Goal: Navigation & Orientation: Find specific page/section

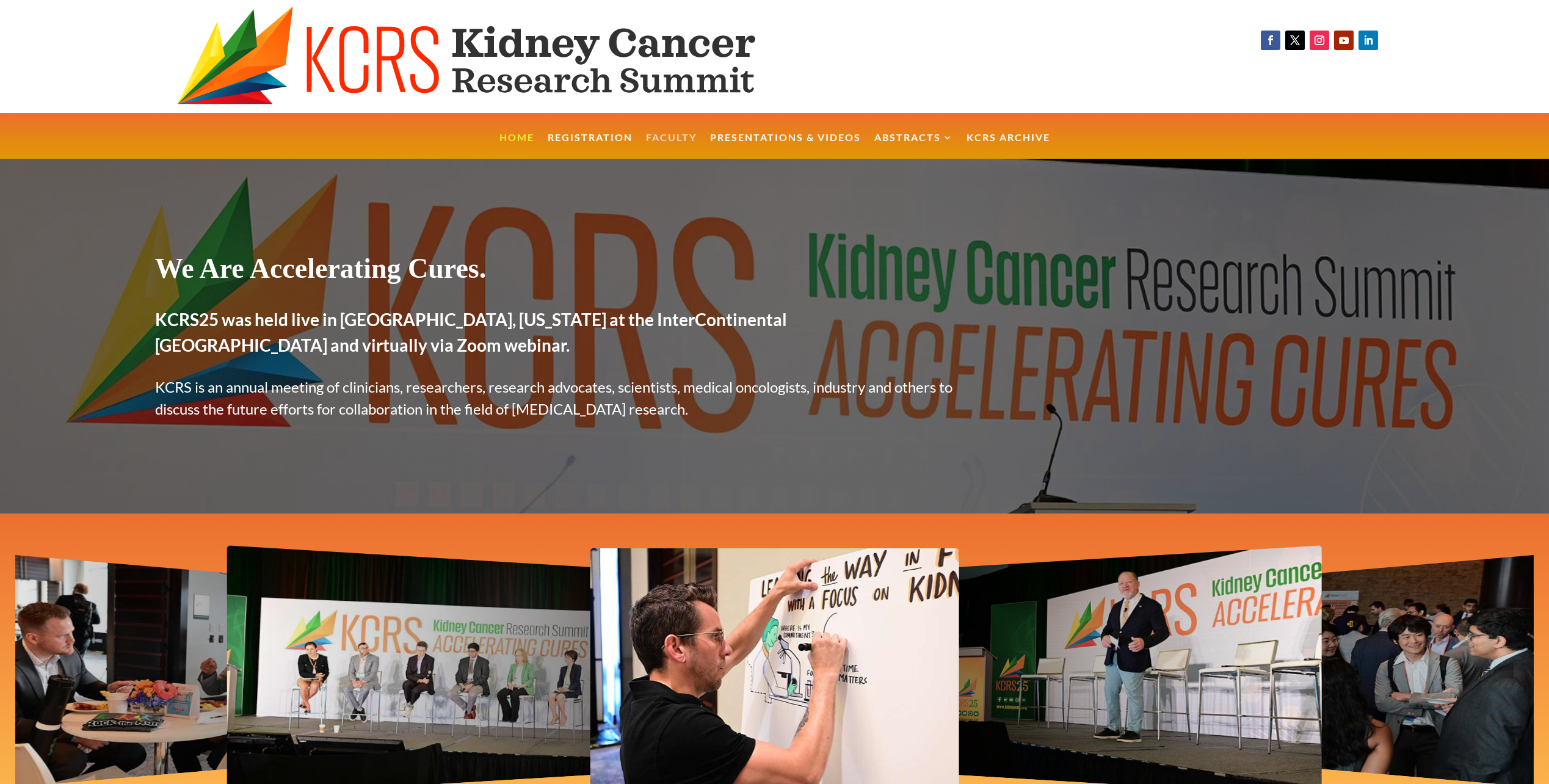
click at [663, 136] on link "Faculty" at bounding box center [671, 146] width 51 height 26
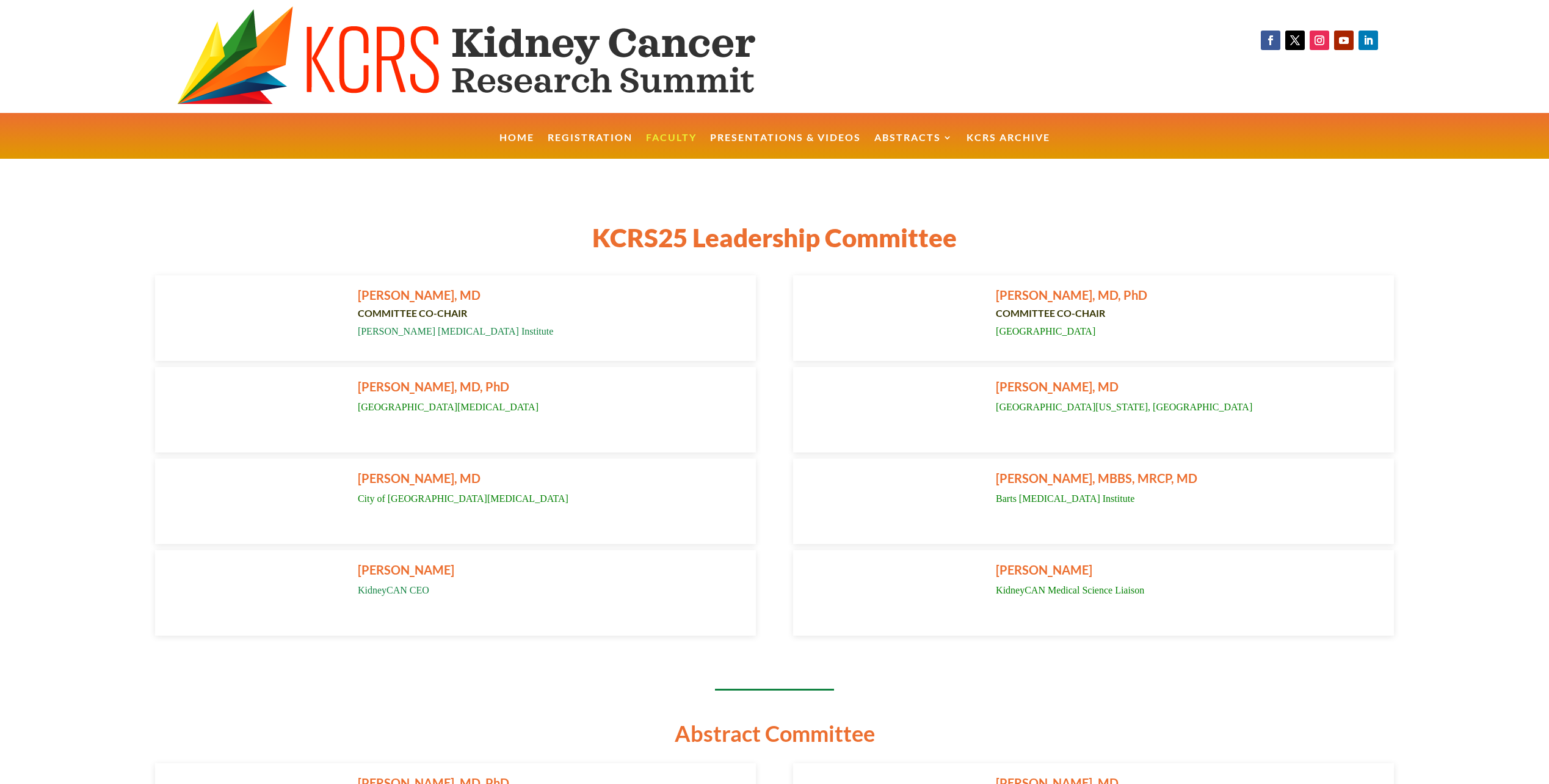
click at [746, 130] on ul "Home Registration Faculty Presentations & Videos Abstracts KCRS25 Abstract Book…" at bounding box center [775, 136] width 564 height 46
click at [746, 139] on link "Presentations & Videos" at bounding box center [785, 146] width 151 height 26
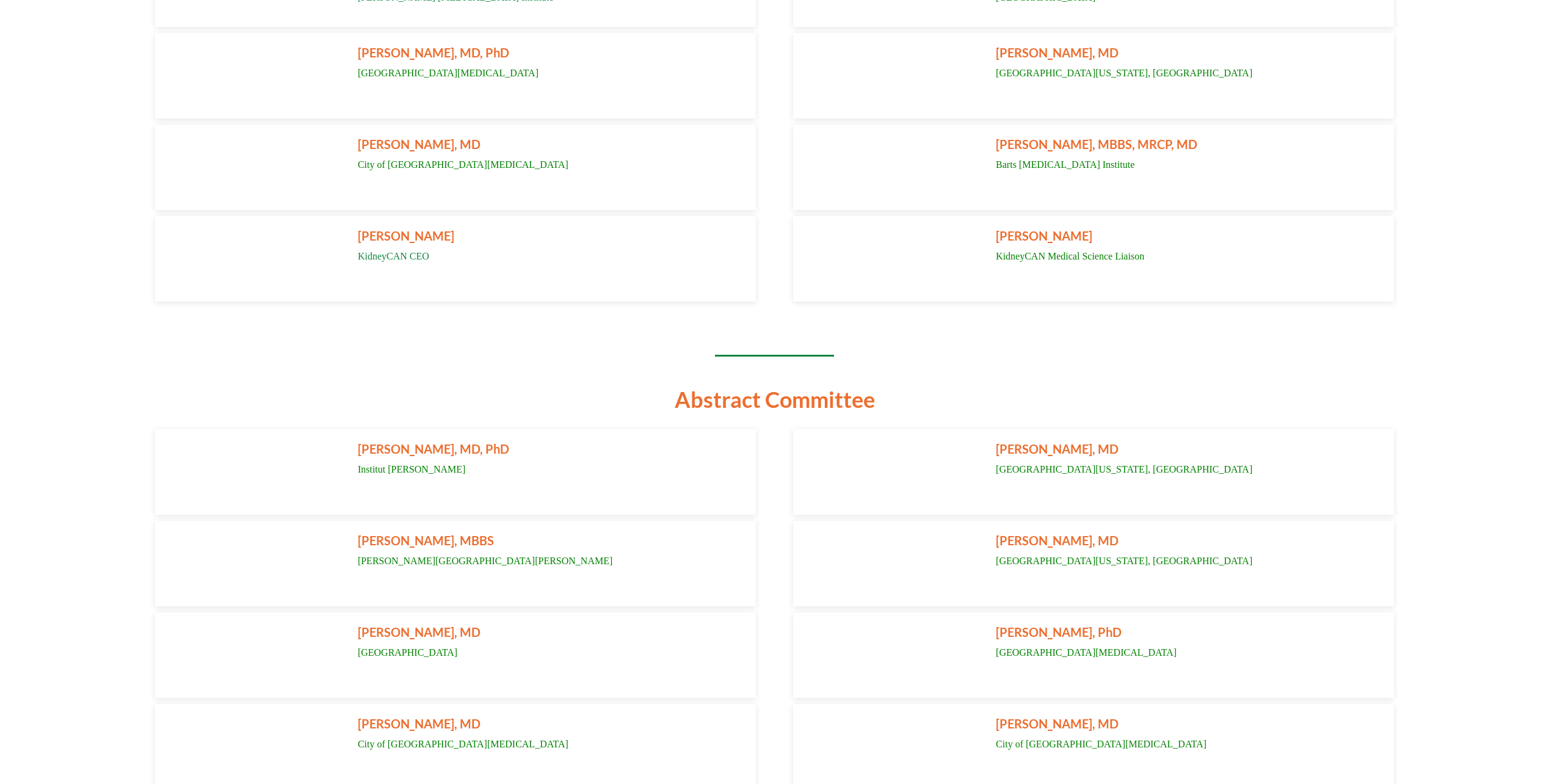
scroll to position [342, 0]
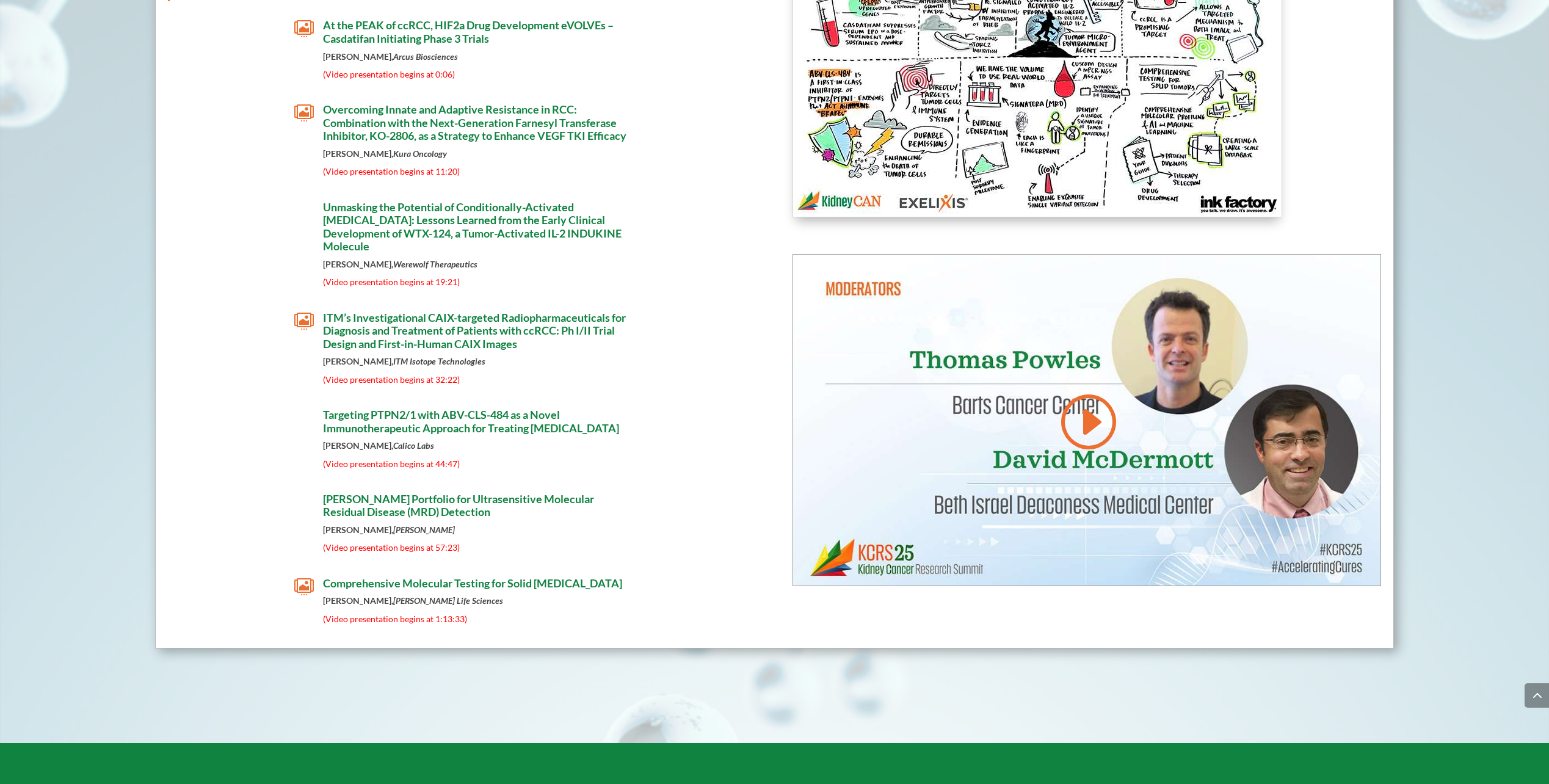
scroll to position [8157, 0]
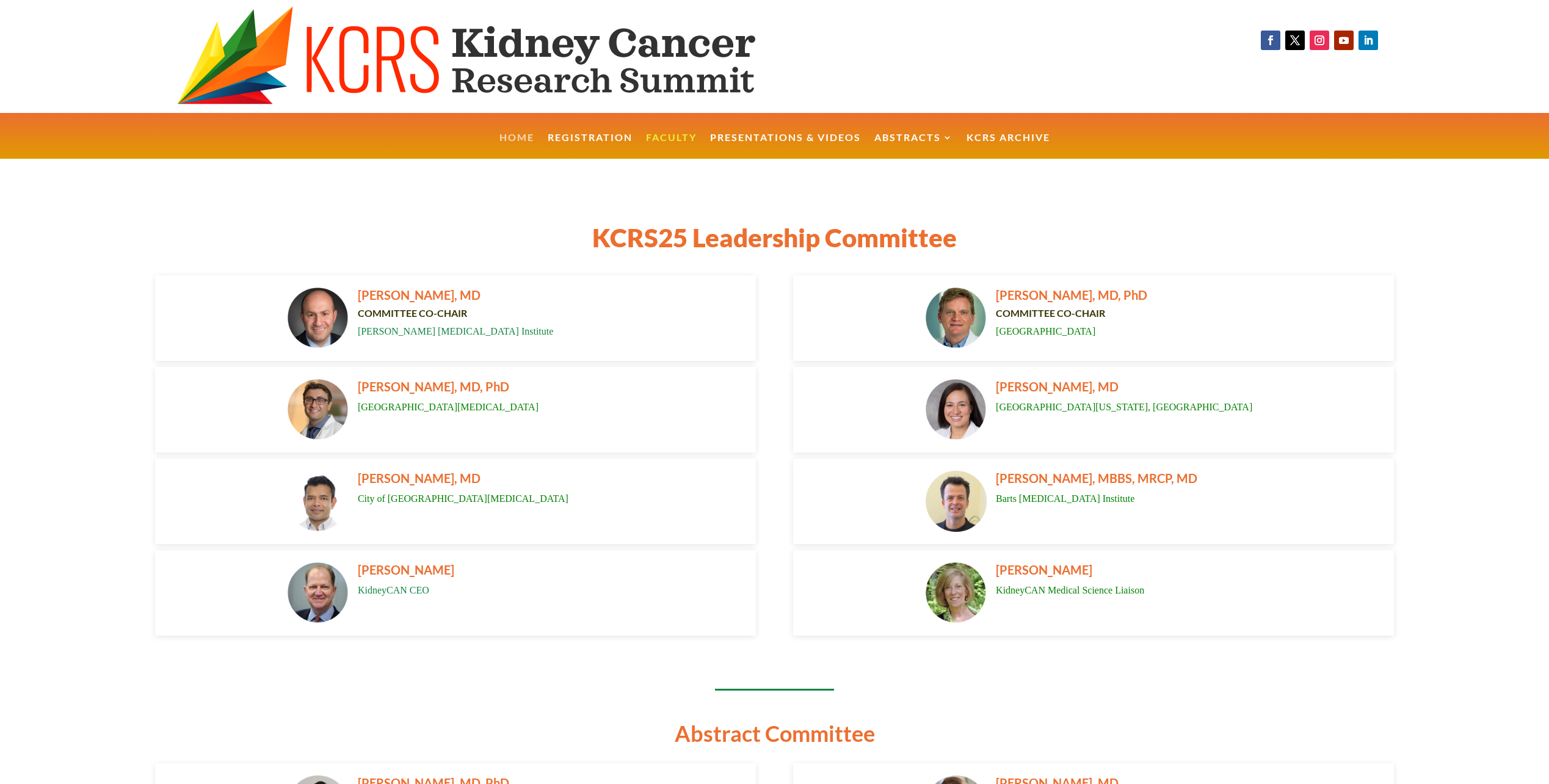
click at [511, 138] on link "Home" at bounding box center [517, 146] width 35 height 26
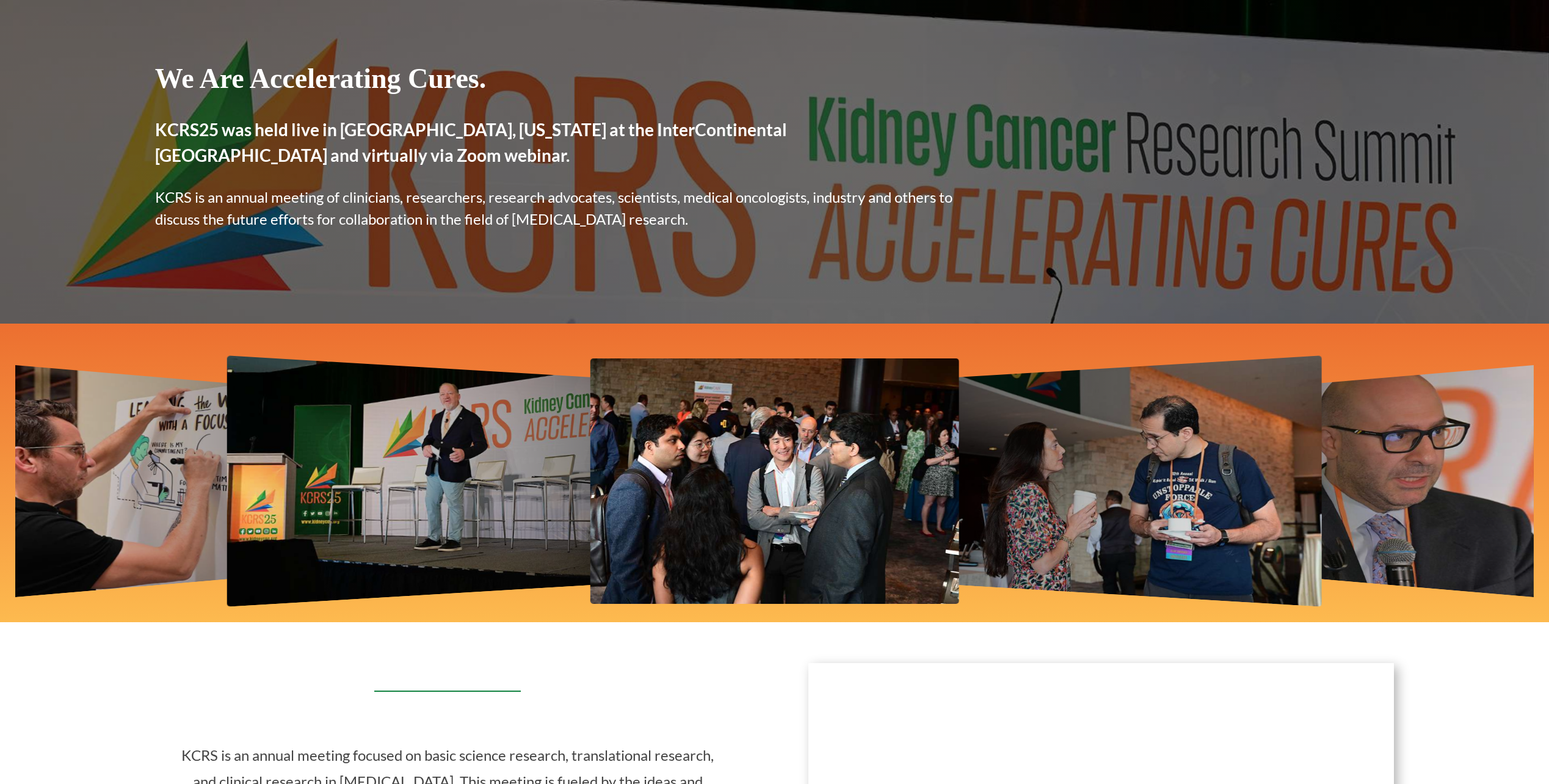
scroll to position [195, 0]
